Goal: Information Seeking & Learning: Learn about a topic

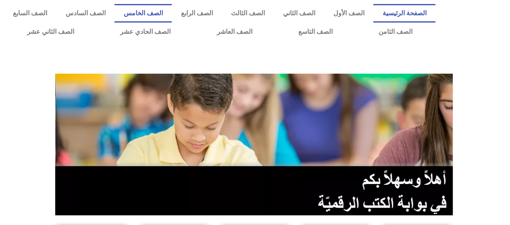
click at [172, 15] on link "الصف الخامس" at bounding box center [143, 13] width 57 height 19
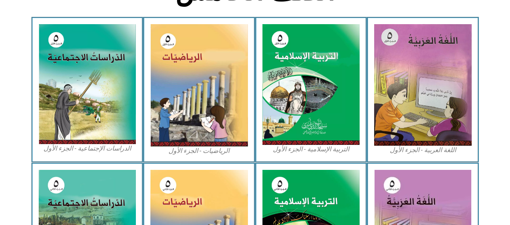
scroll to position [237, 0]
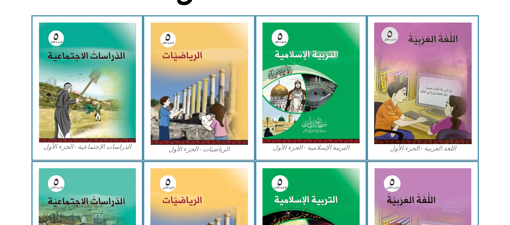
click at [226, 115] on img at bounding box center [199, 84] width 98 height 123
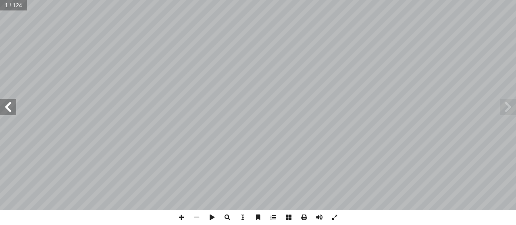
click at [9, 109] on span at bounding box center [8, 107] width 16 height 16
click at [11, 107] on span at bounding box center [8, 107] width 16 height 16
click at [14, 109] on span at bounding box center [8, 107] width 16 height 16
click at [11, 111] on span at bounding box center [8, 107] width 16 height 16
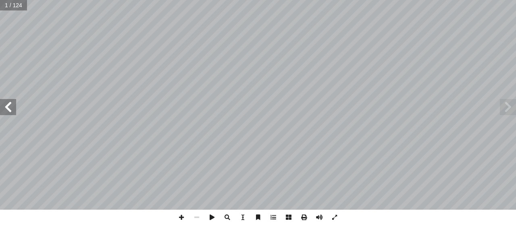
click at [11, 108] on span at bounding box center [8, 107] width 16 height 16
click at [10, 111] on span at bounding box center [8, 107] width 16 height 16
click at [8, 106] on span at bounding box center [8, 107] width 16 height 16
click at [12, 105] on span at bounding box center [8, 107] width 16 height 16
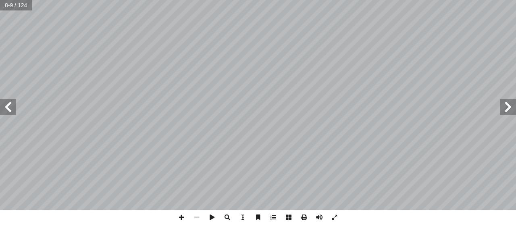
click at [12, 108] on span at bounding box center [8, 107] width 16 height 16
click at [12, 111] on span at bounding box center [8, 107] width 16 height 16
click at [12, 104] on span at bounding box center [8, 107] width 16 height 16
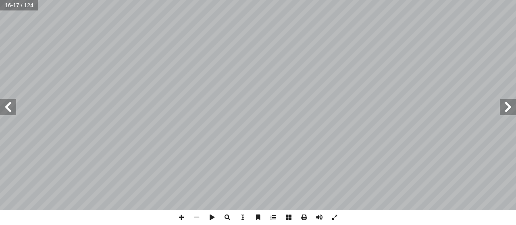
click at [13, 105] on span at bounding box center [8, 107] width 16 height 16
click at [11, 108] on span at bounding box center [8, 107] width 16 height 16
click at [501, 107] on span at bounding box center [508, 107] width 16 height 16
click at [9, 108] on span at bounding box center [8, 107] width 16 height 16
